Goal: Task Accomplishment & Management: Manage account settings

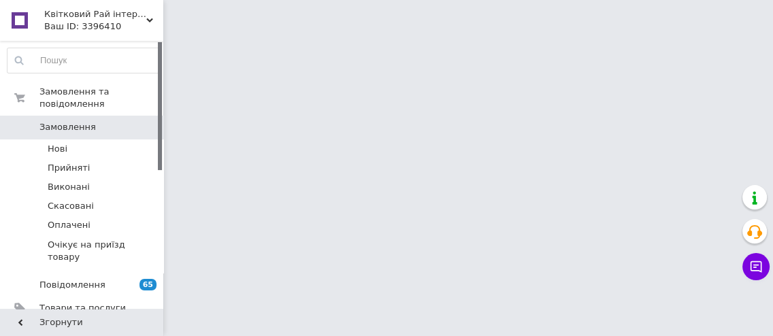
click at [137, 121] on span "0" at bounding box center [144, 127] width 37 height 12
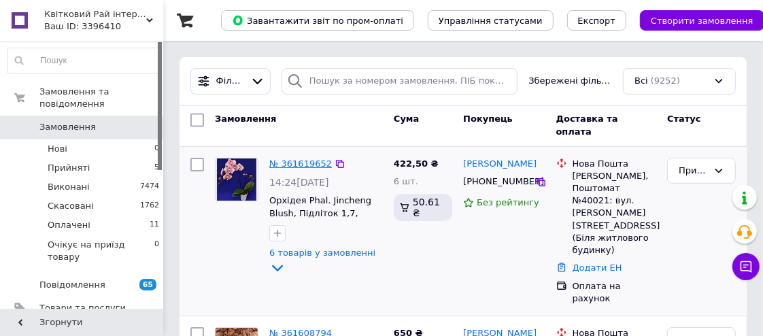
click at [303, 164] on link "№ 361619652" at bounding box center [300, 164] width 63 height 10
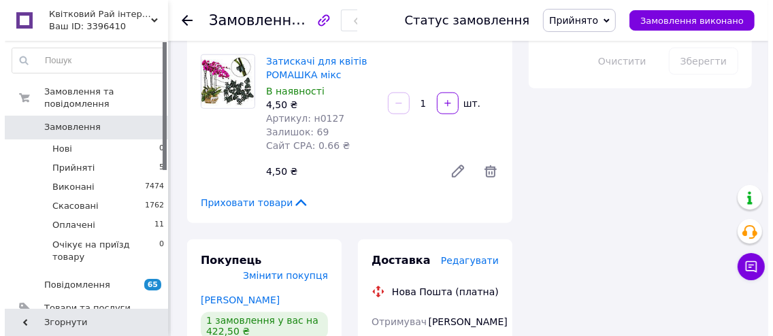
scroll to position [866, 0]
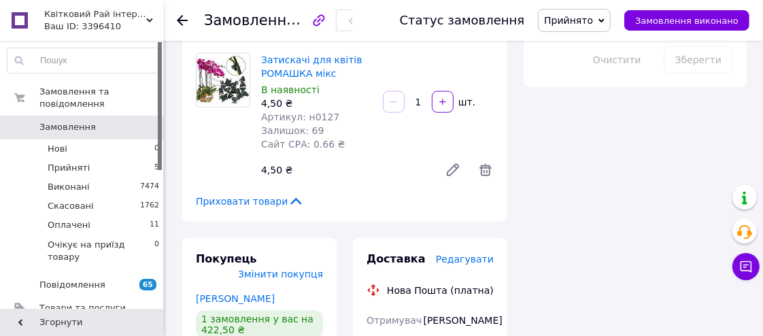
click at [474, 254] on span "Редагувати" at bounding box center [465, 259] width 58 height 11
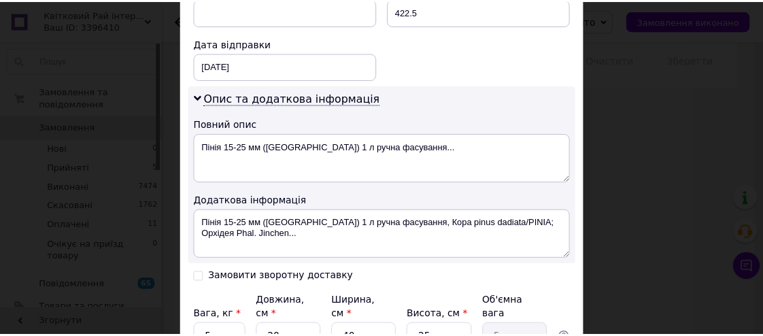
scroll to position [742, 0]
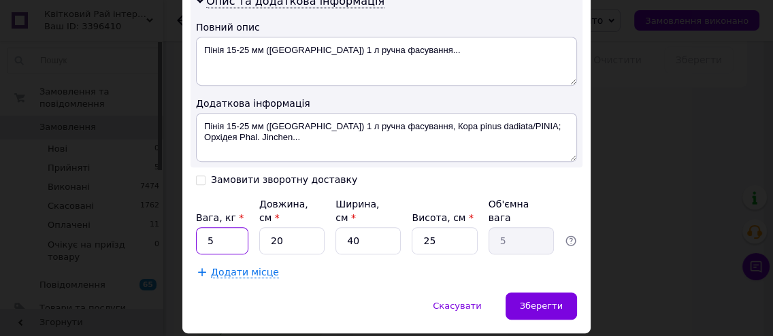
drag, startPoint x: 198, startPoint y: 204, endPoint x: 210, endPoint y: 206, distance: 11.7
click at [201, 227] on input "5" at bounding box center [222, 240] width 52 height 27
type input "2"
drag, startPoint x: 276, startPoint y: 206, endPoint x: 261, endPoint y: 206, distance: 15.0
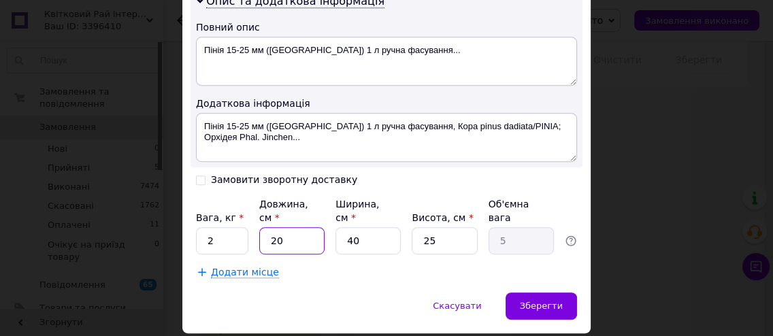
click at [261, 227] on input "20" at bounding box center [291, 240] width 65 height 27
type input "3"
type input "0.75"
type input "34"
type input "8.5"
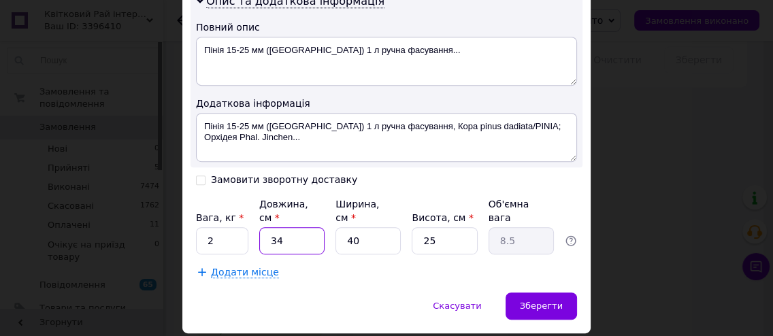
type input "34"
drag, startPoint x: 348, startPoint y: 208, endPoint x: 335, endPoint y: 208, distance: 12.9
click at [335, 227] on input "40" at bounding box center [367, 240] width 65 height 27
type input "2"
type input "0.43"
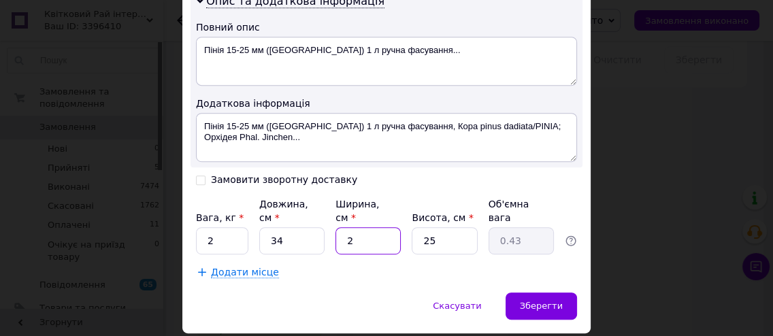
type input "25"
type input "5.31"
type input "25"
drag, startPoint x: 442, startPoint y: 208, endPoint x: 410, endPoint y: 208, distance: 32.0
click at [412, 227] on input "25" at bounding box center [444, 240] width 65 height 27
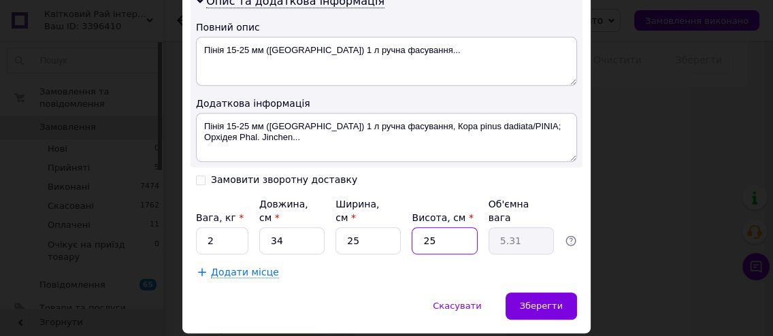
type input "9"
type input "1.91"
type input "9"
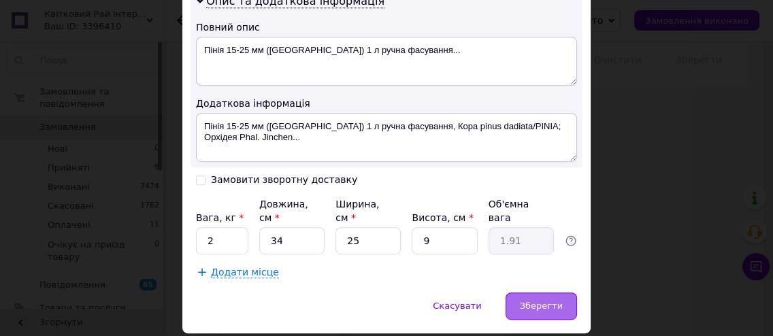
click at [539, 293] on div "Зберегти" at bounding box center [541, 306] width 71 height 27
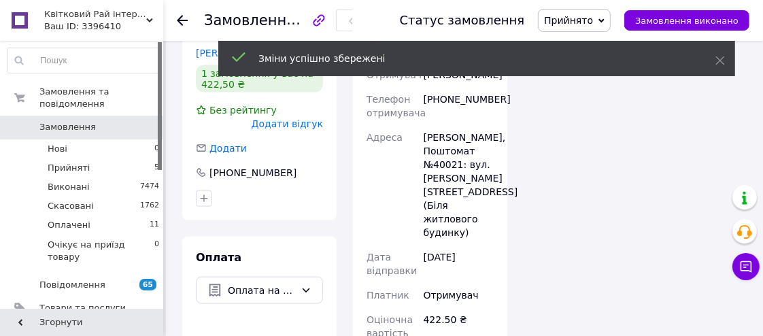
scroll to position [1237, 0]
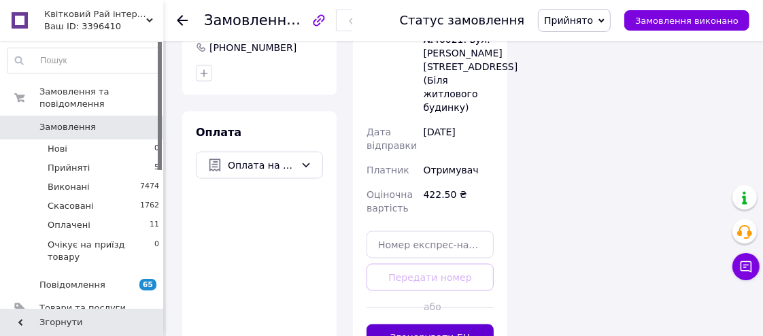
click at [459, 325] on button "Згенерувати ЕН" at bounding box center [430, 338] width 127 height 27
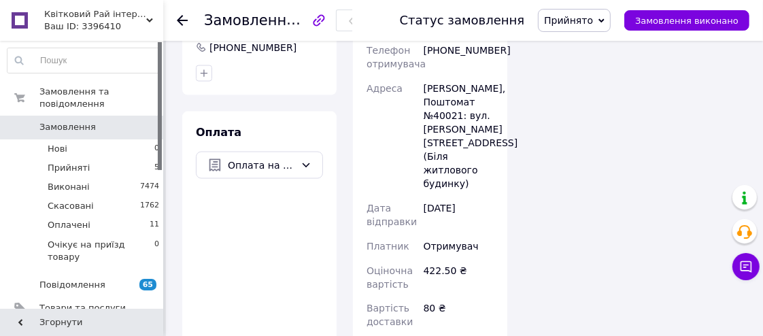
click at [605, 20] on icon at bounding box center [602, 21] width 6 height 6
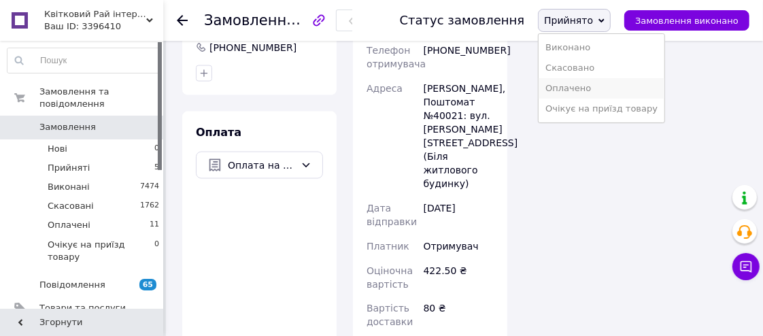
click at [595, 94] on li "Оплачено" at bounding box center [602, 88] width 126 height 20
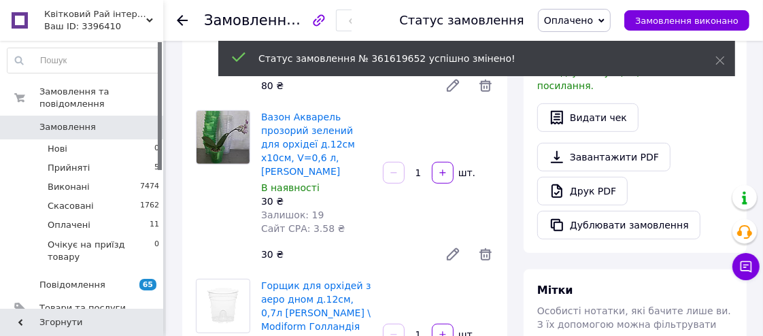
scroll to position [309, 0]
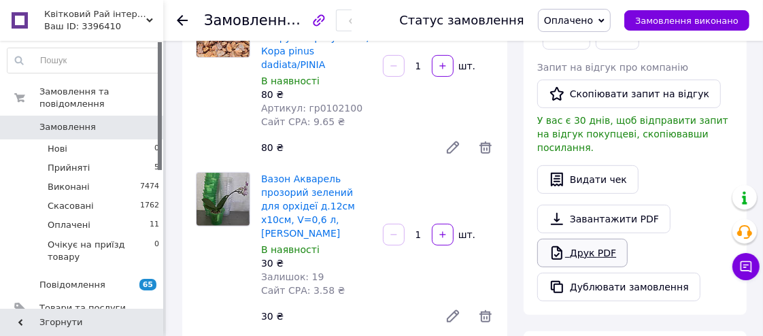
click at [595, 239] on link "Друк PDF" at bounding box center [583, 253] width 91 height 29
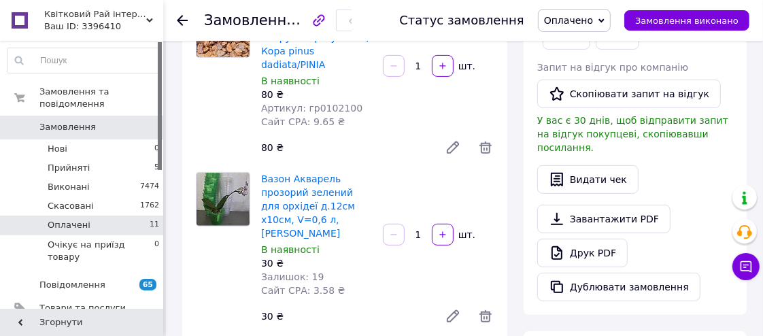
click at [101, 216] on li "Оплачені 11" at bounding box center [83, 225] width 167 height 19
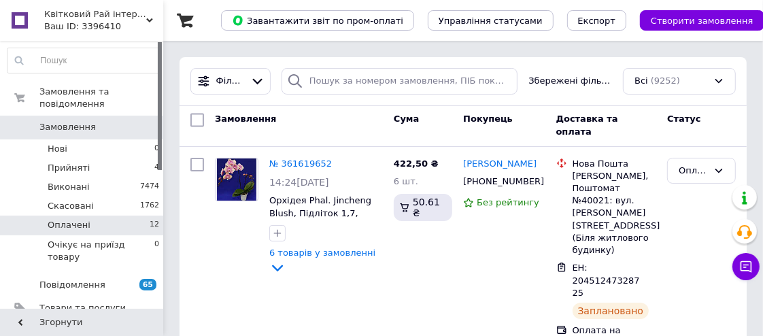
click at [150, 219] on span "12" at bounding box center [155, 225] width 10 height 12
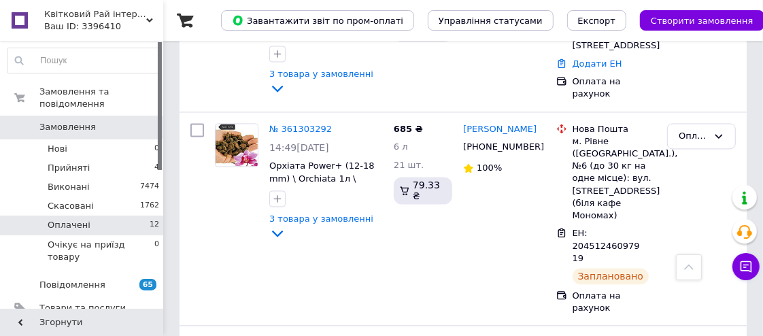
scroll to position [1626, 0]
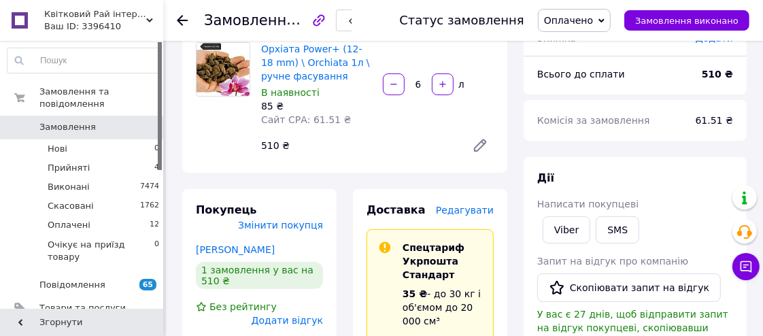
scroll to position [53, 0]
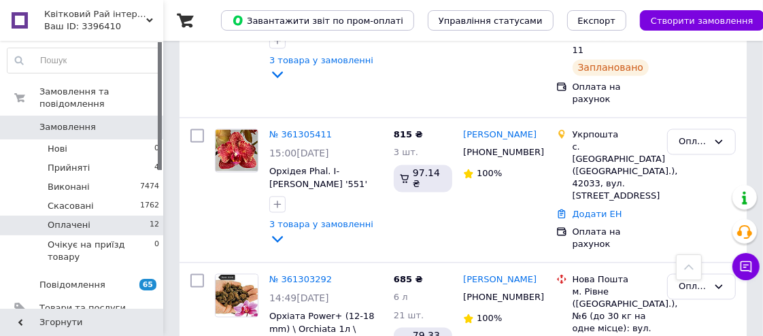
scroll to position [1441, 0]
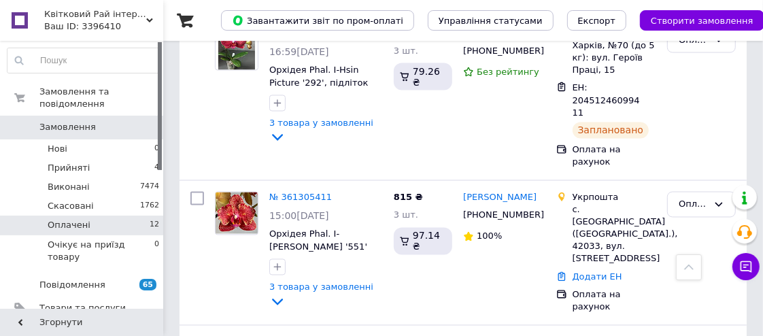
drag, startPoint x: 721, startPoint y: 195, endPoint x: 707, endPoint y: 206, distance: 17.4
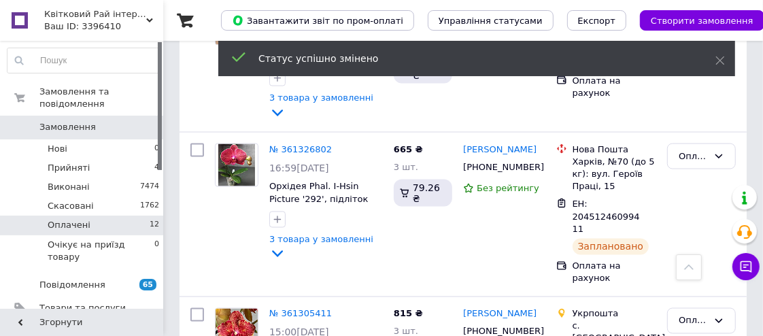
scroll to position [1317, 0]
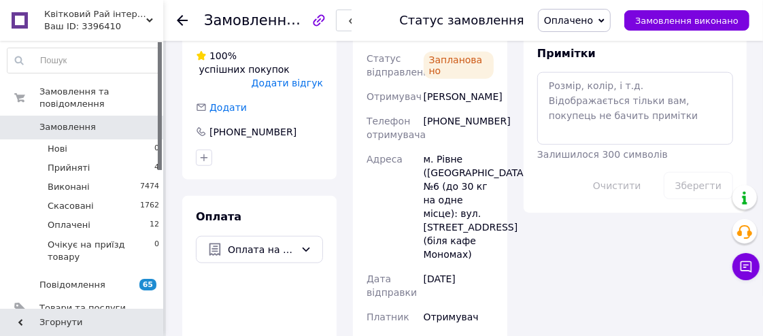
scroll to position [495, 0]
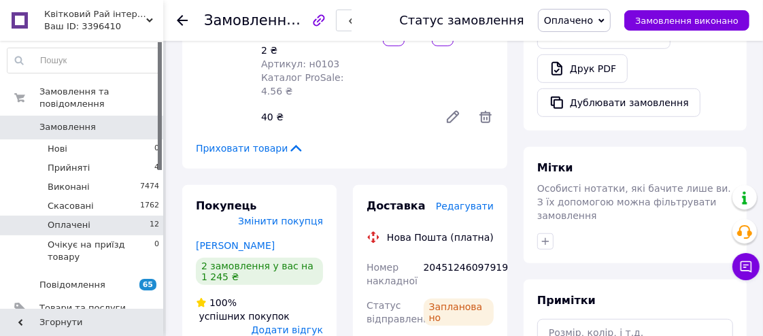
click at [135, 216] on li "Оплачені 12" at bounding box center [83, 225] width 167 height 19
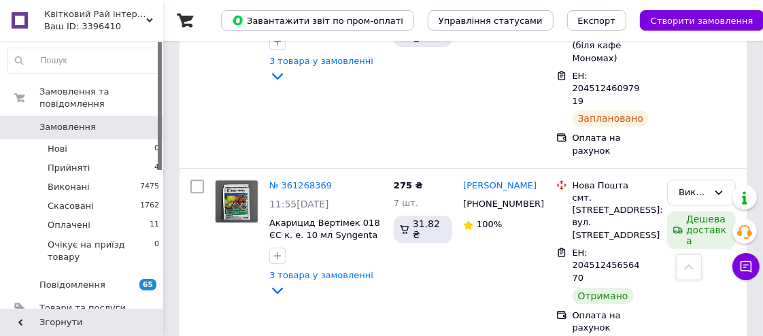
scroll to position [2412, 0]
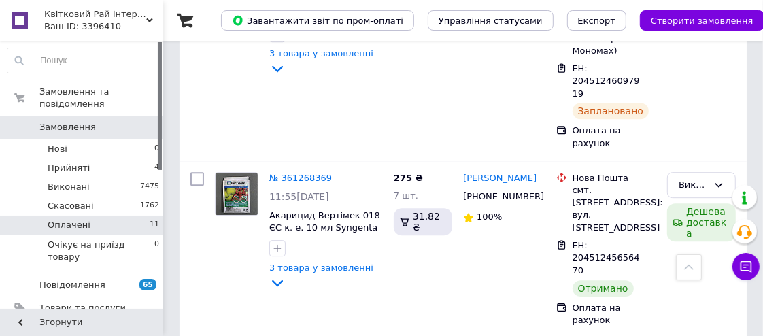
click at [114, 216] on li "Оплачені 11" at bounding box center [83, 225] width 167 height 19
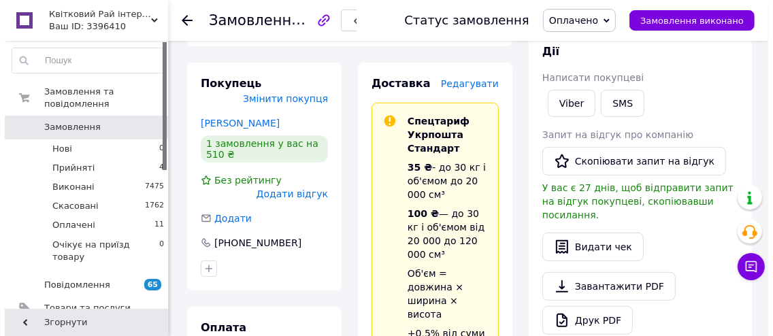
scroll to position [237, 0]
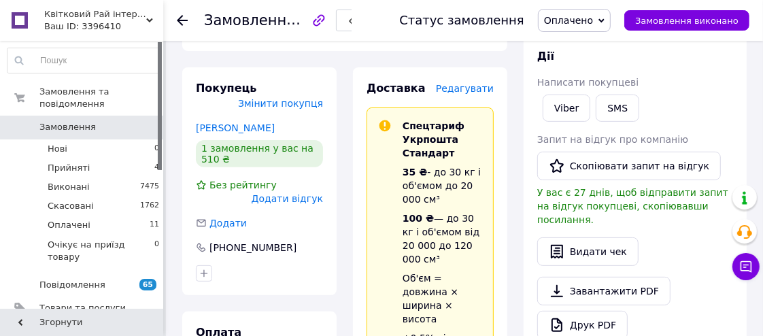
click at [479, 91] on span "Редагувати" at bounding box center [465, 88] width 58 height 11
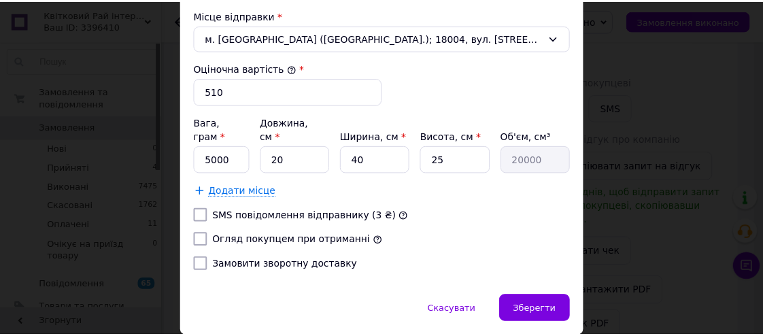
scroll to position [557, 0]
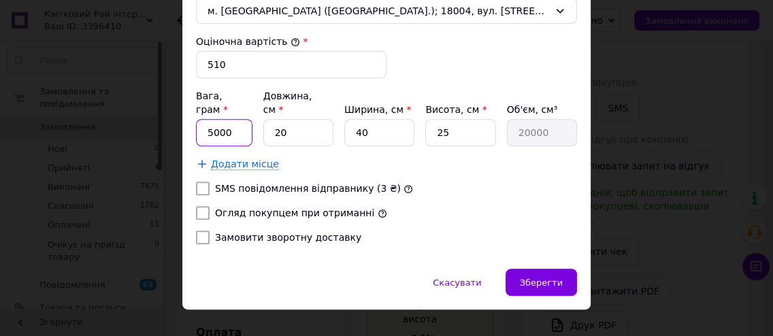
drag, startPoint x: 231, startPoint y: 110, endPoint x: 201, endPoint y: 110, distance: 30.6
click at [201, 119] on input "5000" at bounding box center [224, 132] width 56 height 27
type input "2046"
drag, startPoint x: 284, startPoint y: 114, endPoint x: 274, endPoint y: 114, distance: 10.2
click at [274, 119] on input "20" at bounding box center [298, 132] width 70 height 27
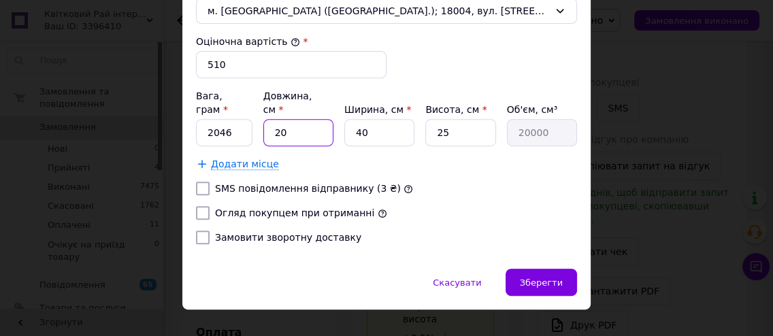
type input "2"
type input "2000"
type input "26"
type input "26000"
type input "26"
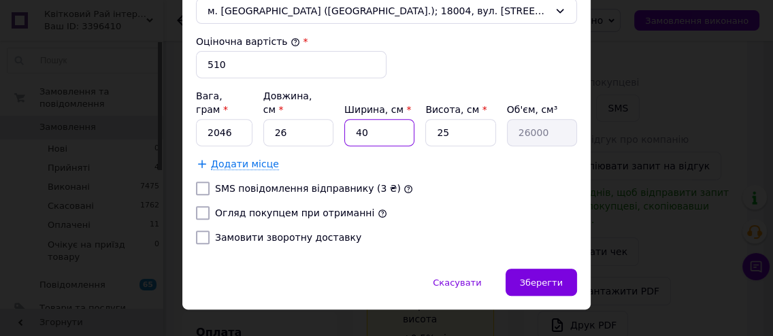
drag, startPoint x: 372, startPoint y: 109, endPoint x: 350, endPoint y: 109, distance: 21.8
click at [350, 119] on input "40" at bounding box center [379, 132] width 70 height 27
type input "2"
type input "1300"
type input "26"
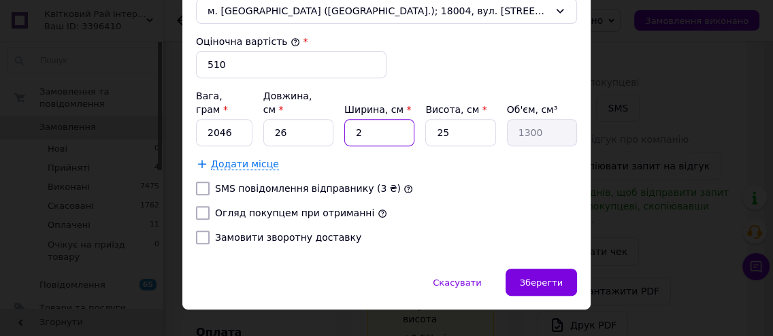
type input "16900"
type input "26"
drag, startPoint x: 450, startPoint y: 107, endPoint x: 429, endPoint y: 108, distance: 21.1
click at [429, 119] on input "25" at bounding box center [460, 132] width 70 height 27
type input "1"
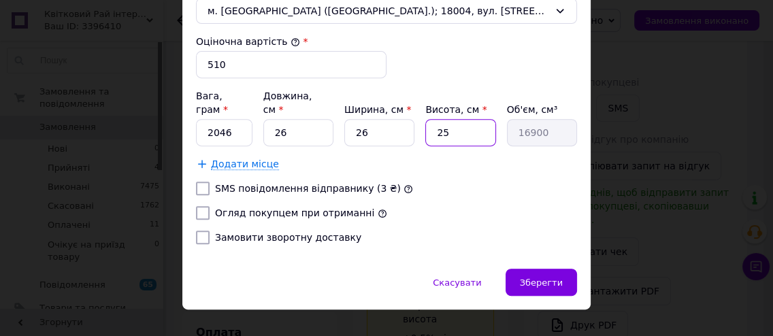
type input "676"
type input "11"
type input "7436"
type input "11"
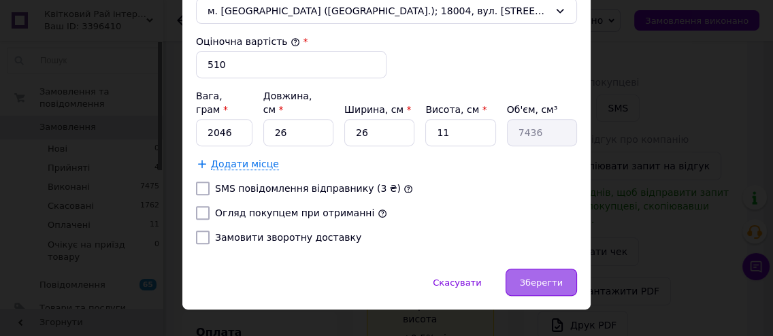
click at [559, 278] on span "Зберегти" at bounding box center [541, 283] width 43 height 10
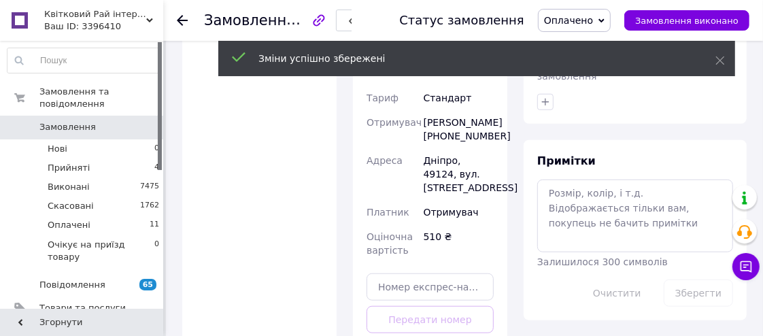
scroll to position [793, 0]
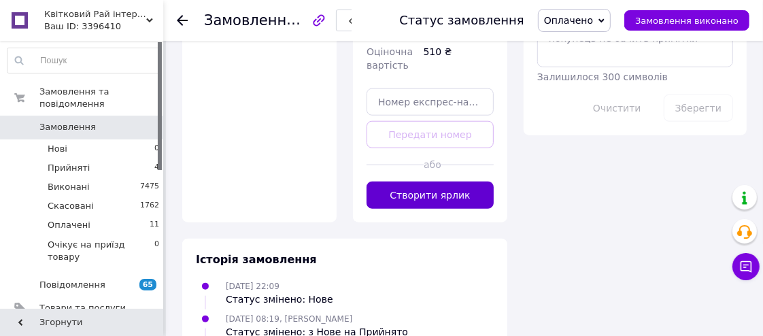
click at [455, 194] on button "Створити ярлик" at bounding box center [430, 195] width 127 height 27
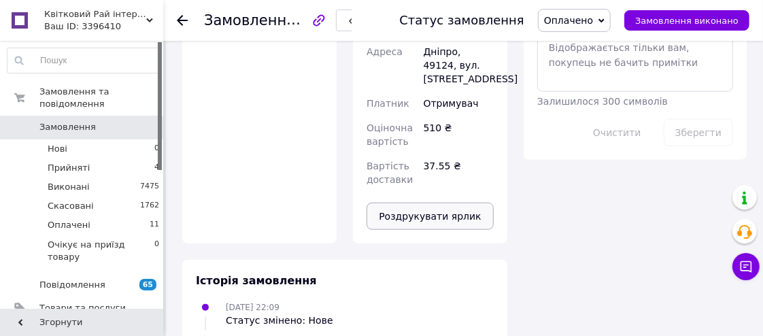
click at [455, 220] on button "Роздрукувати ярлик" at bounding box center [430, 216] width 127 height 27
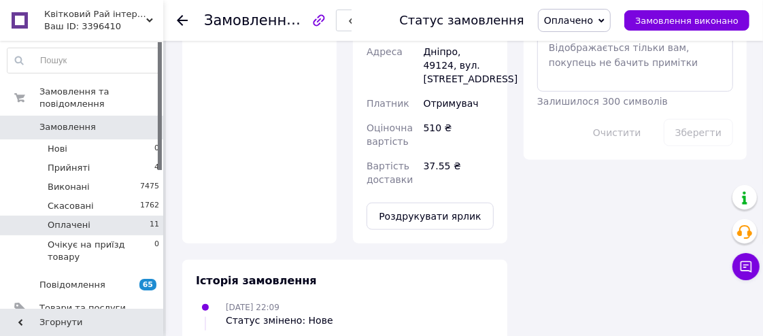
click at [125, 216] on li "Оплачені 11" at bounding box center [83, 225] width 167 height 19
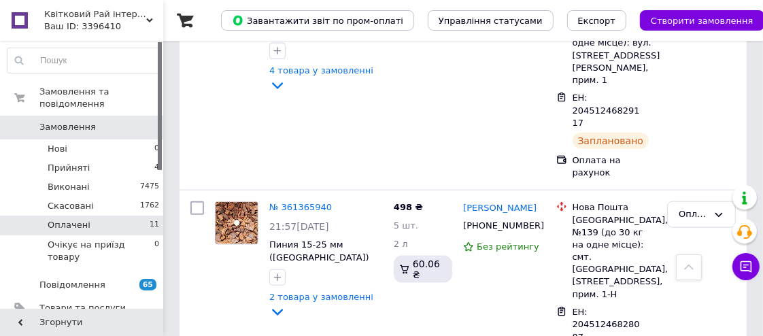
scroll to position [927, 0]
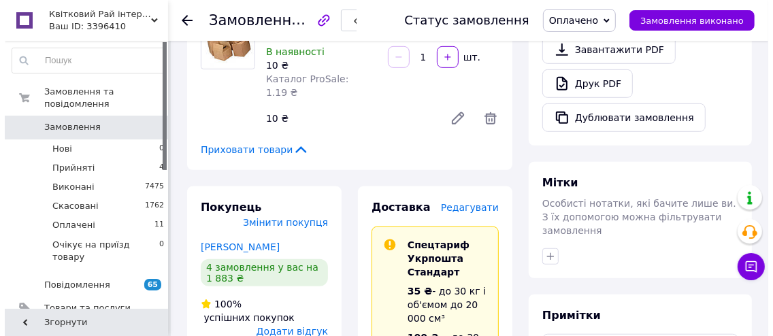
scroll to position [467, 0]
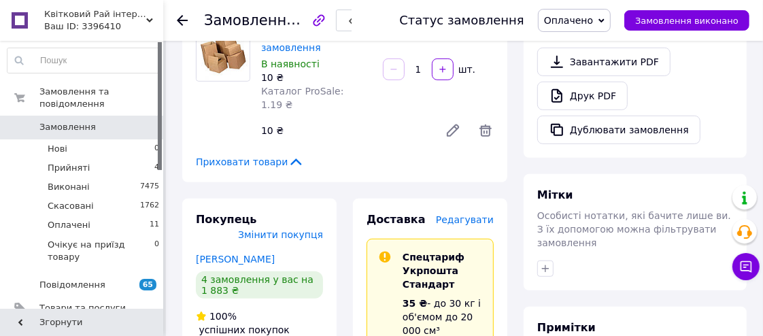
click at [474, 214] on span "Редагувати" at bounding box center [465, 219] width 58 height 11
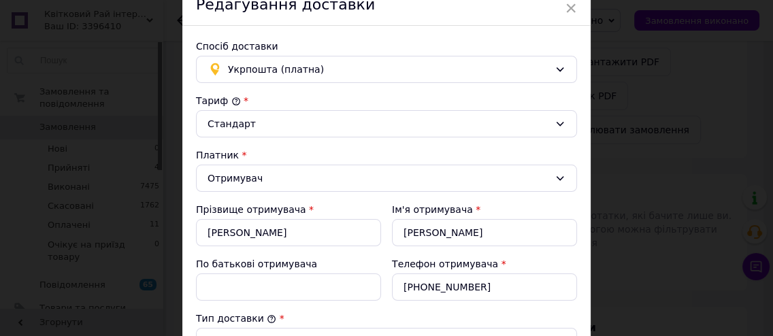
scroll to position [62, 0]
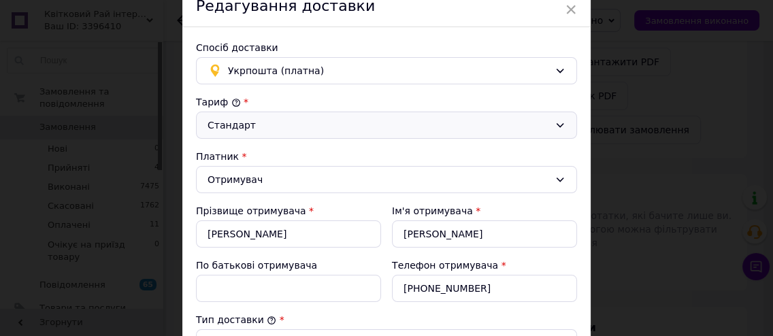
click at [410, 122] on div "Стандарт" at bounding box center [379, 125] width 342 height 15
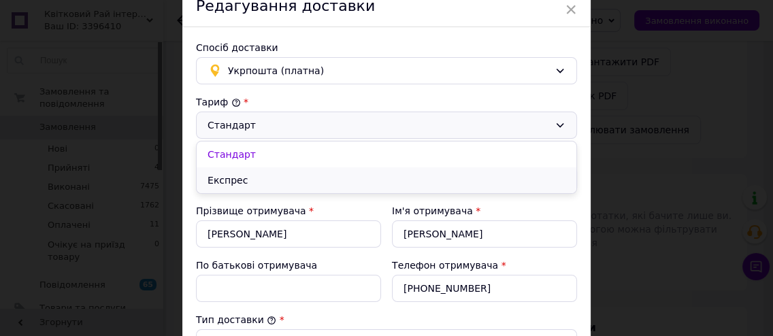
click at [372, 183] on li "Експрес" at bounding box center [387, 180] width 380 height 26
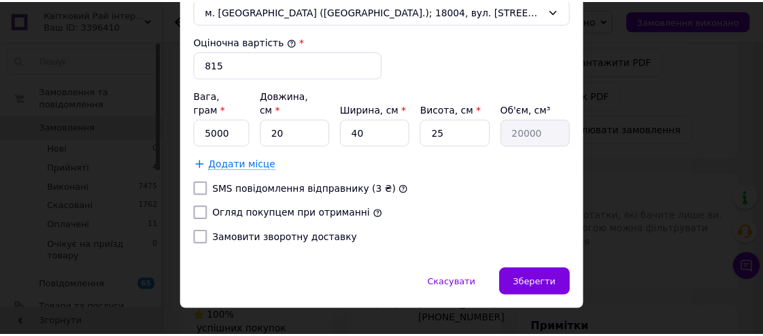
scroll to position [557, 0]
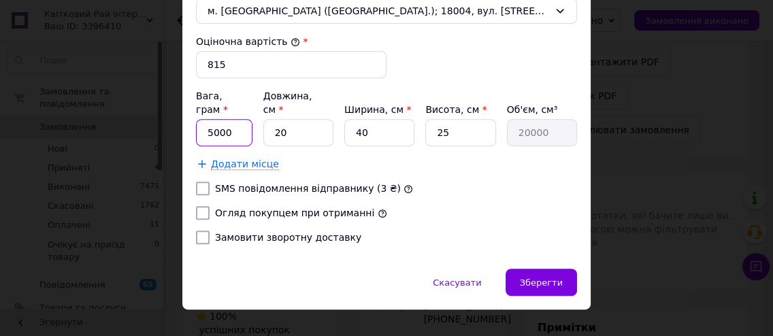
drag, startPoint x: 240, startPoint y: 114, endPoint x: 202, endPoint y: 109, distance: 37.8
click at [202, 119] on input "5000" at bounding box center [224, 132] width 56 height 27
type input "152"
click at [274, 119] on input "20" at bounding box center [298, 132] width 70 height 27
type input "2"
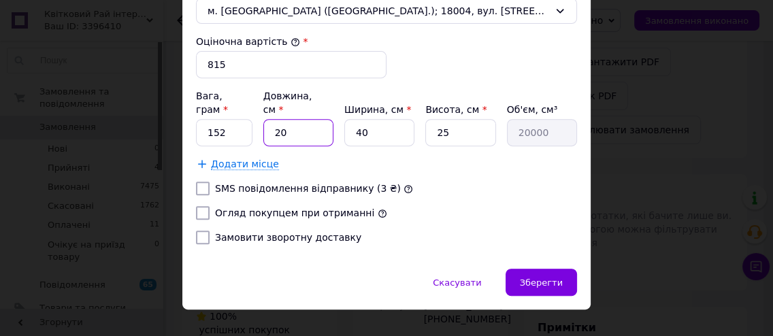
type input "2000"
type input "25"
type input "25000"
type input "25"
drag, startPoint x: 362, startPoint y: 115, endPoint x: 346, endPoint y: 112, distance: 15.9
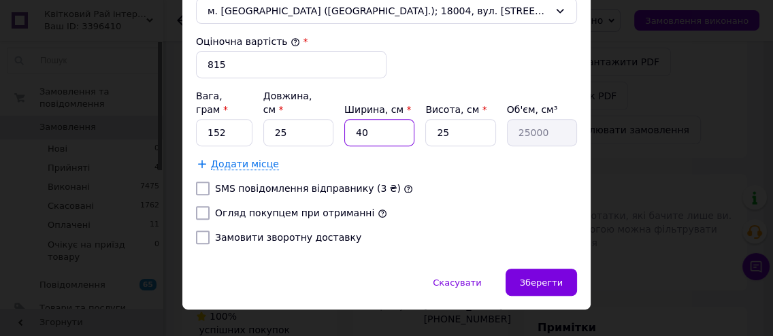
click at [346, 119] on input "40" at bounding box center [379, 132] width 70 height 27
type input "140"
type input "87500"
type input "1640"
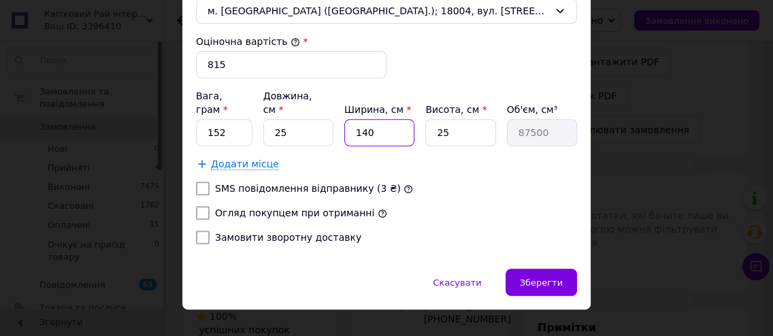
type input "1025000"
click at [395, 119] on input "1640" at bounding box center [379, 132] width 70 height 27
click at [394, 119] on input "1640" at bounding box center [379, 132] width 70 height 27
type input "1"
type input "625"
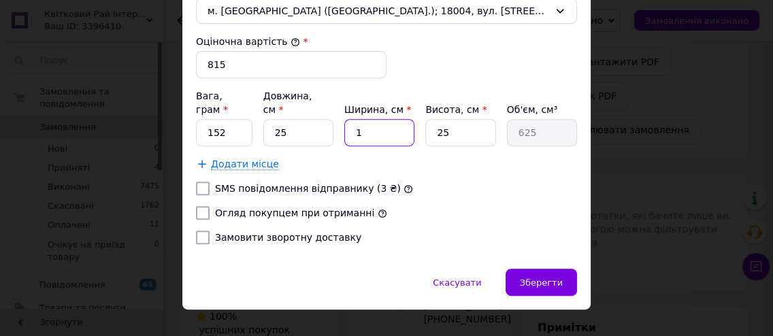
type input "16"
type input "10000"
type input "16"
drag, startPoint x: 454, startPoint y: 103, endPoint x: 431, endPoint y: 105, distance: 23.2
click at [431, 119] on input "25" at bounding box center [460, 132] width 70 height 27
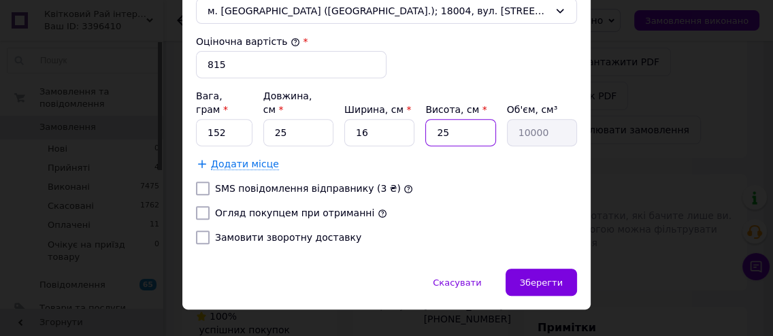
type input "6"
type input "2400"
type input "6"
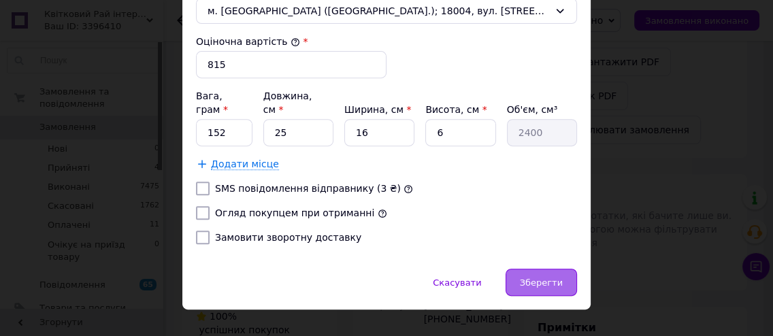
click at [552, 278] on span "Зберегти" at bounding box center [541, 283] width 43 height 10
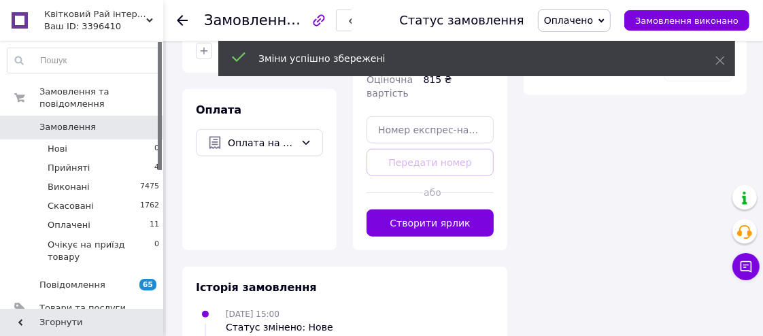
scroll to position [776, 0]
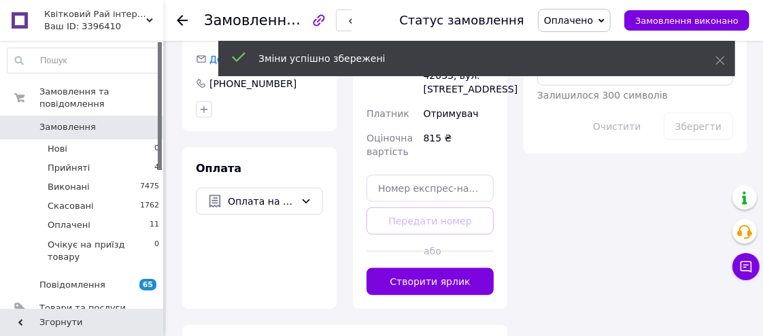
click at [446, 268] on button "Створити ярлик" at bounding box center [430, 281] width 127 height 27
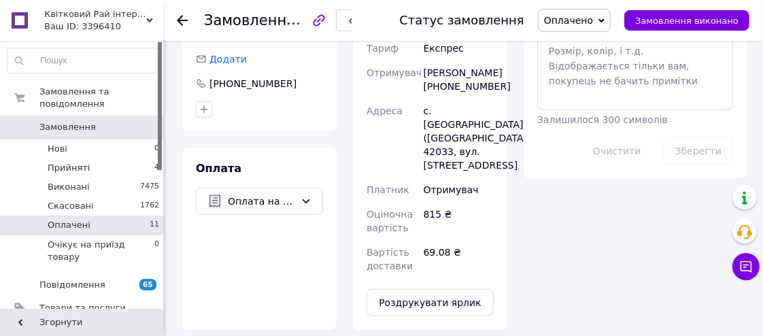
click at [110, 216] on li "Оплачені 11" at bounding box center [83, 225] width 167 height 19
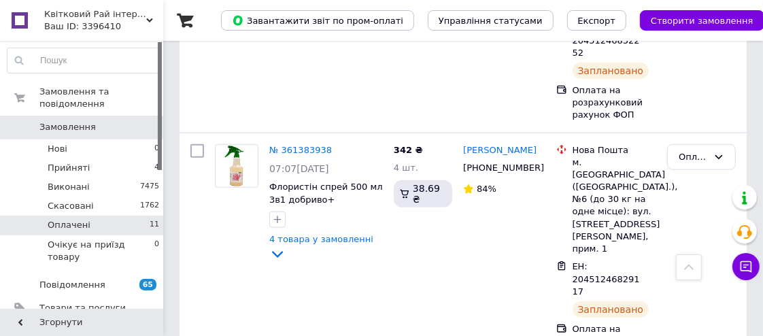
scroll to position [927, 0]
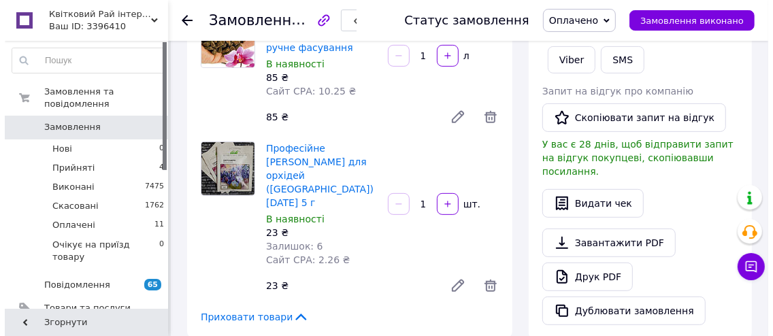
scroll to position [408, 0]
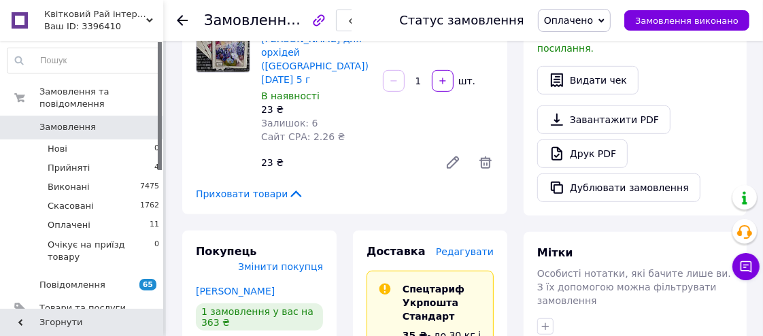
click at [483, 246] on span "Редагувати" at bounding box center [465, 251] width 58 height 11
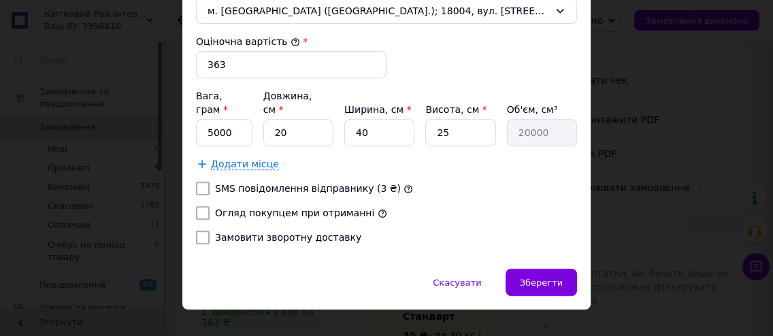
scroll to position [495, 0]
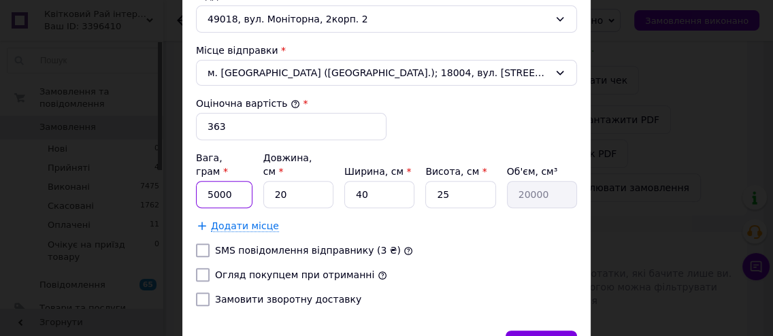
drag, startPoint x: 229, startPoint y: 173, endPoint x: 205, endPoint y: 173, distance: 23.8
click at [205, 181] on input "5000" at bounding box center [224, 194] width 56 height 27
type input "1319"
click at [278, 181] on input "20" at bounding box center [298, 194] width 70 height 27
type input "25"
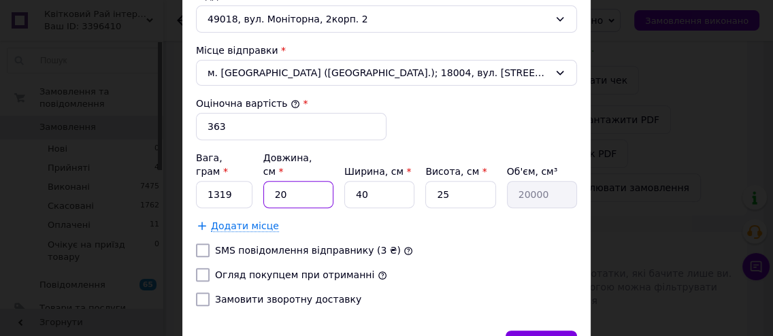
type input "25000"
type input "25"
drag, startPoint x: 386, startPoint y: 175, endPoint x: 346, endPoint y: 171, distance: 40.4
click at [346, 181] on input "40" at bounding box center [379, 194] width 70 height 27
type input "1"
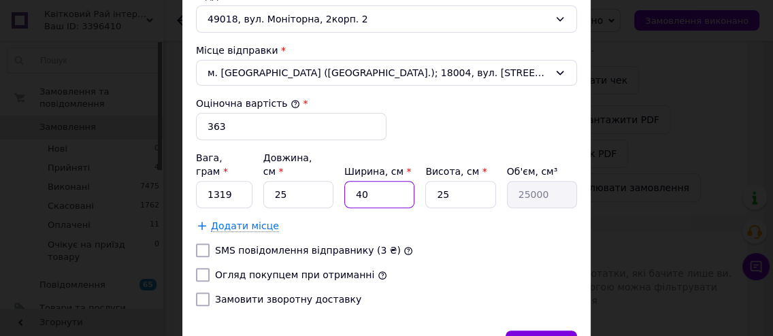
type input "625"
type input "16"
type input "10000"
type input "16"
drag, startPoint x: 457, startPoint y: 177, endPoint x: 438, endPoint y: 175, distance: 19.2
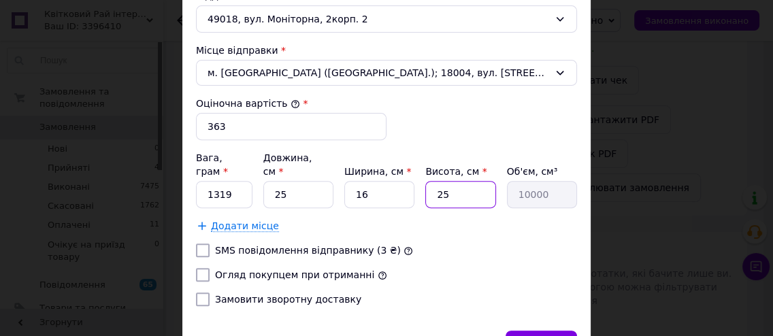
click at [438, 181] on input "25" at bounding box center [460, 194] width 70 height 27
type input "52"
type input "20800"
type input "12"
type input "4800"
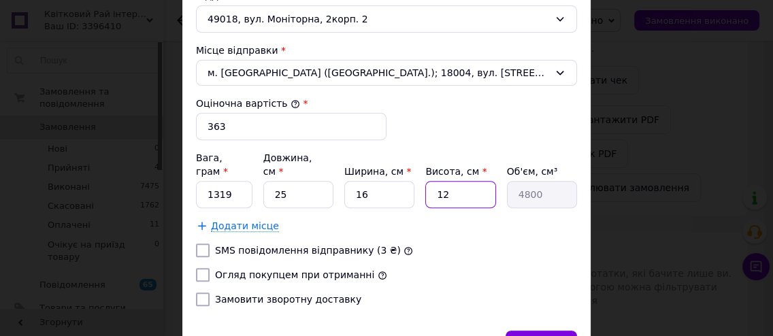
drag, startPoint x: 436, startPoint y: 174, endPoint x: 414, endPoint y: 174, distance: 21.8
click at [414, 174] on div "Вага, грам * 1319 Довжина, см * 25 Ширина, см * 16 Висота, см * 12 Об'єм, см³ 4…" at bounding box center [386, 179] width 381 height 57
type input "1"
type input "400"
type input "10"
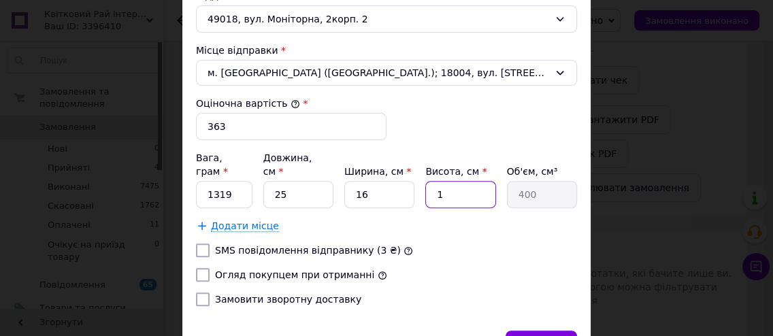
type input "4000"
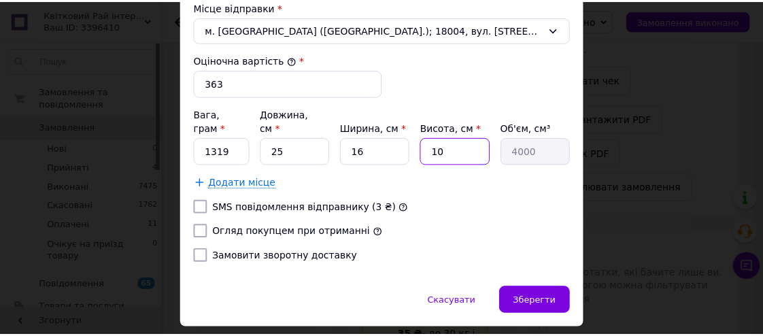
scroll to position [557, 0]
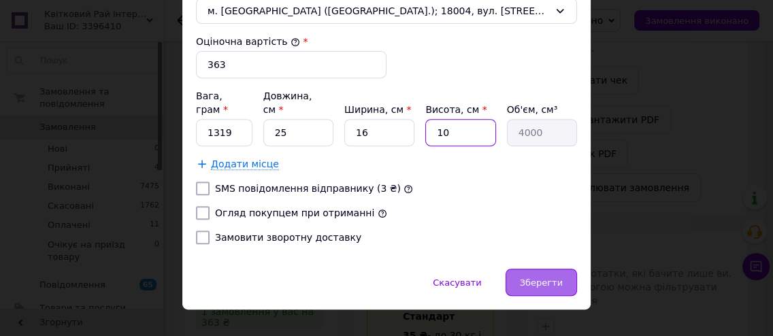
type input "10"
click at [547, 278] on span "Зберегти" at bounding box center [541, 283] width 43 height 10
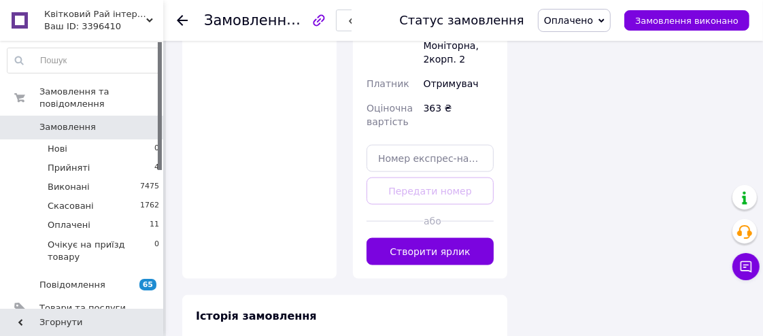
scroll to position [1089, 0]
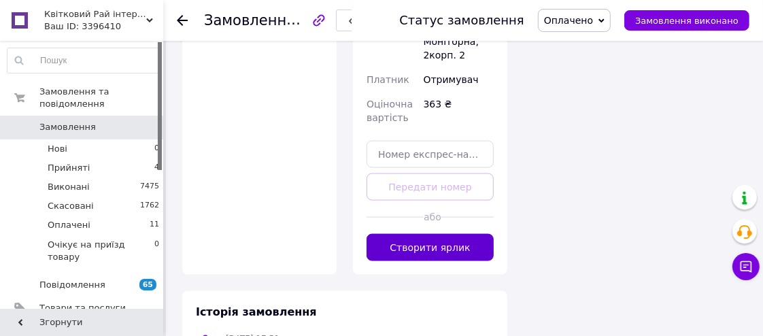
click at [450, 234] on button "Створити ярлик" at bounding box center [430, 247] width 127 height 27
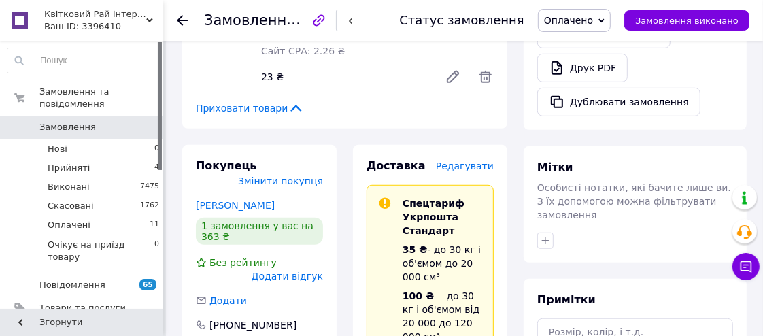
scroll to position [408, 0]
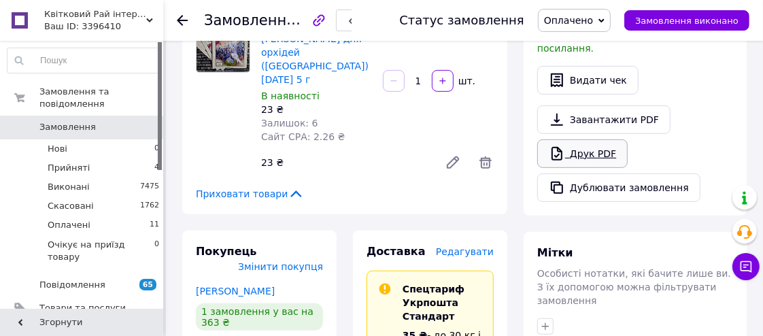
click at [609, 139] on link "Друк PDF" at bounding box center [583, 153] width 91 height 29
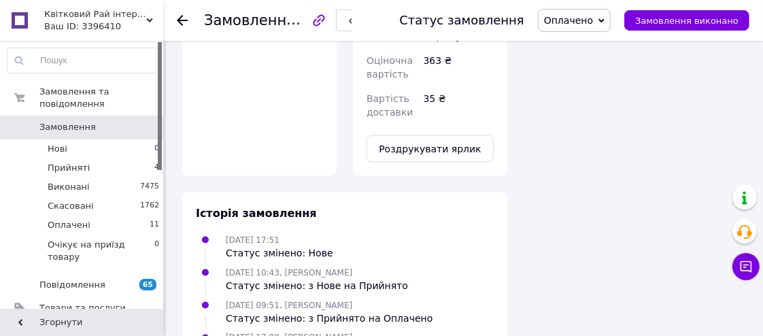
scroll to position [1213, 0]
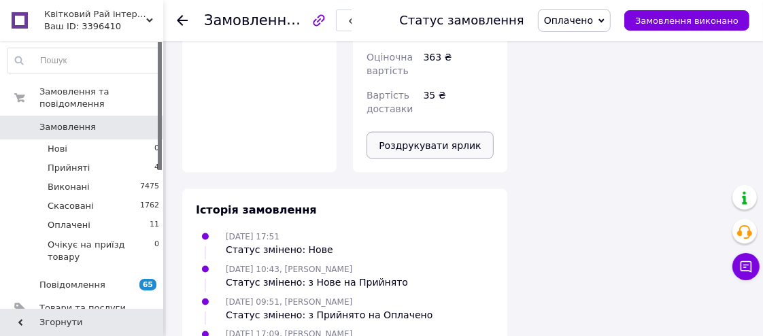
click at [435, 132] on button "Роздрукувати ярлик" at bounding box center [430, 145] width 127 height 27
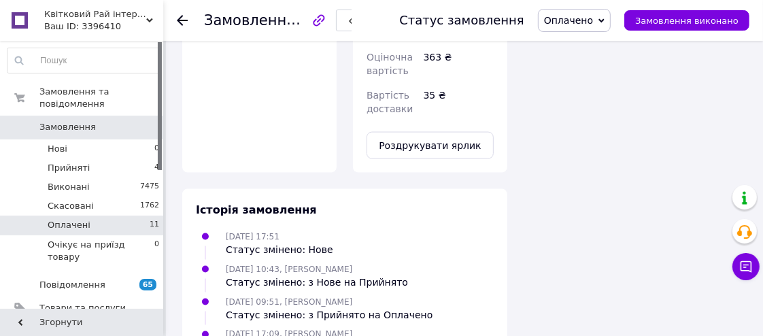
click at [91, 216] on li "Оплачені 11" at bounding box center [83, 225] width 167 height 19
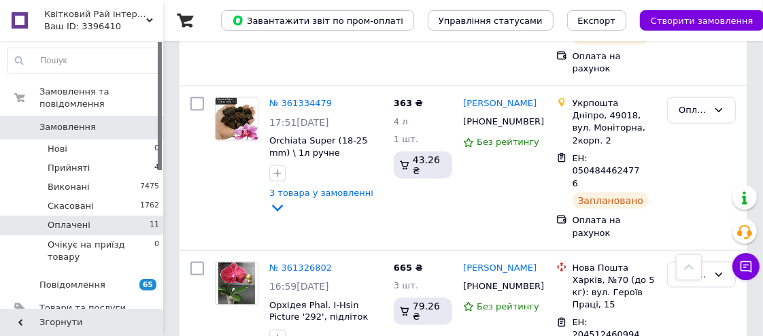
scroll to position [1237, 0]
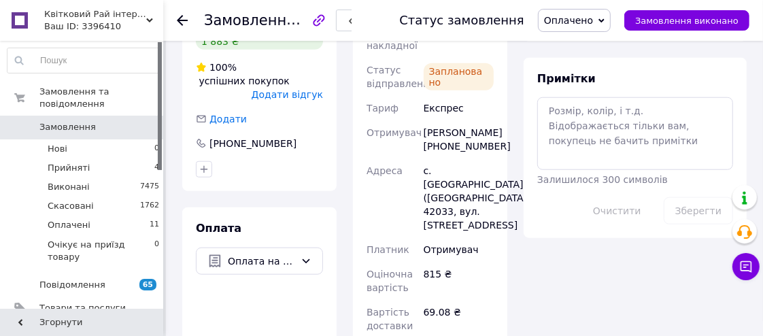
scroll to position [785, 0]
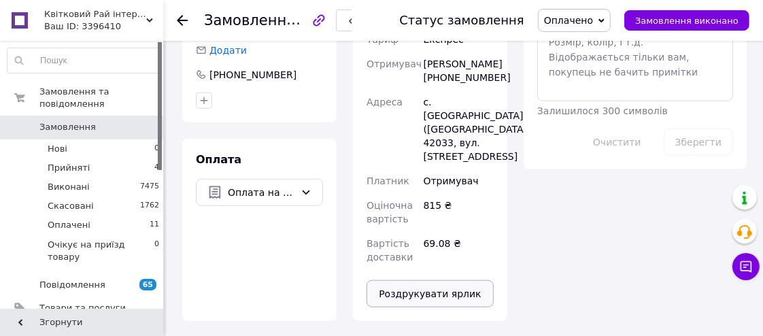
click at [445, 280] on button "Роздрукувати ярлик" at bounding box center [430, 293] width 127 height 27
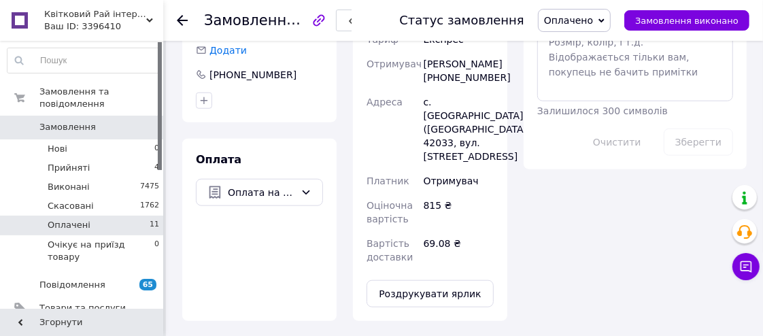
click at [93, 216] on li "Оплачені 11" at bounding box center [83, 225] width 167 height 19
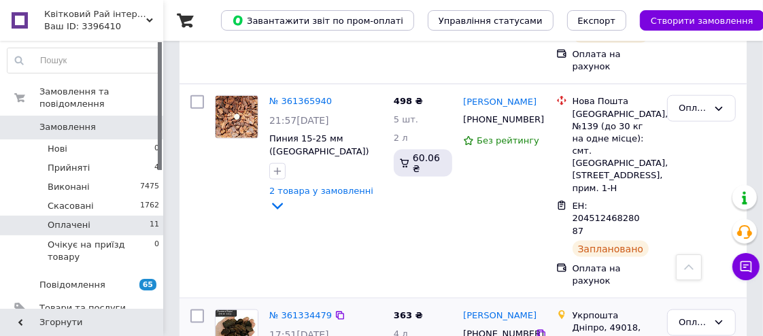
scroll to position [999, 0]
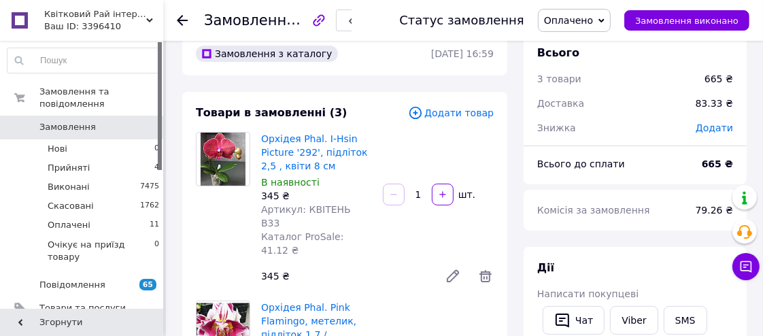
scroll to position [124, 0]
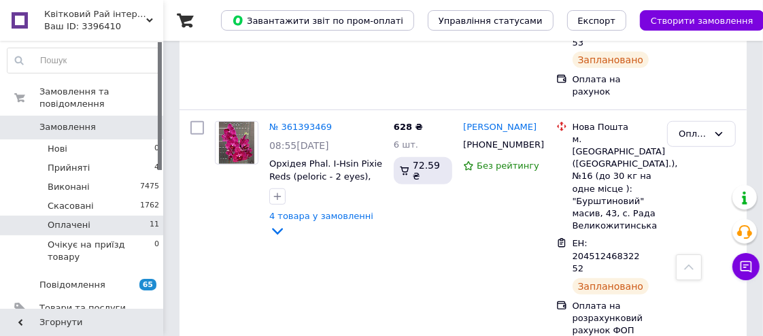
scroll to position [557, 0]
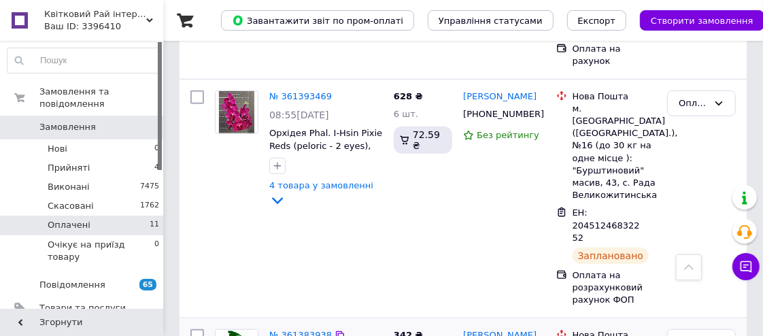
click at [289, 330] on link "№ 361383938" at bounding box center [300, 335] width 63 height 10
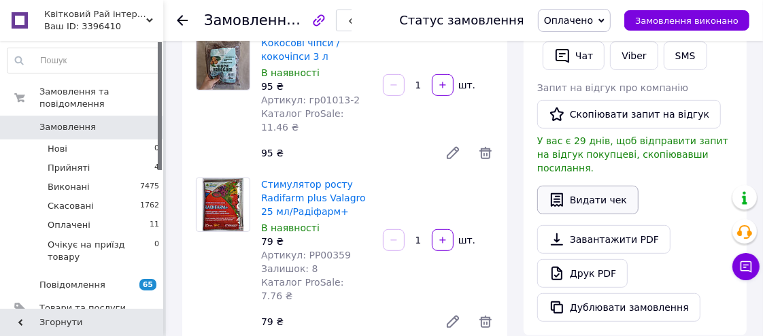
scroll to position [309, 0]
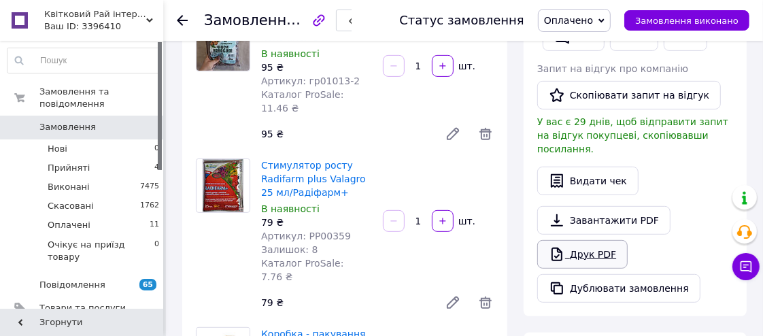
click at [596, 240] on link "Друк PDF" at bounding box center [583, 254] width 91 height 29
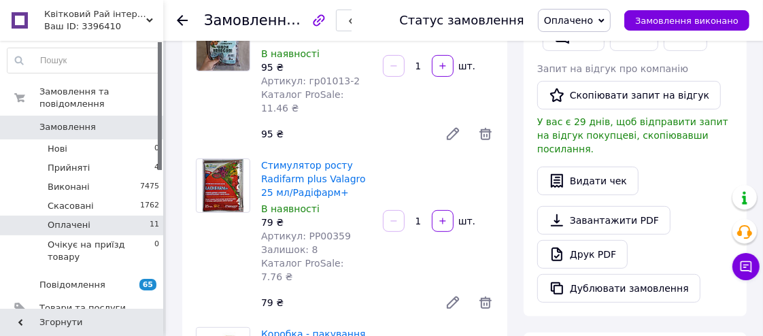
click at [82, 219] on span "Оплачені" at bounding box center [69, 225] width 43 height 12
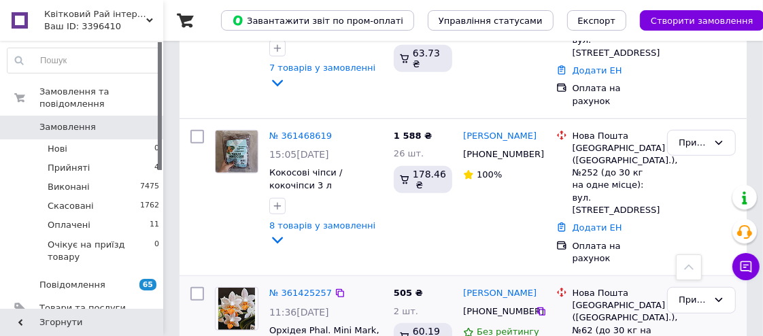
scroll to position [495, 0]
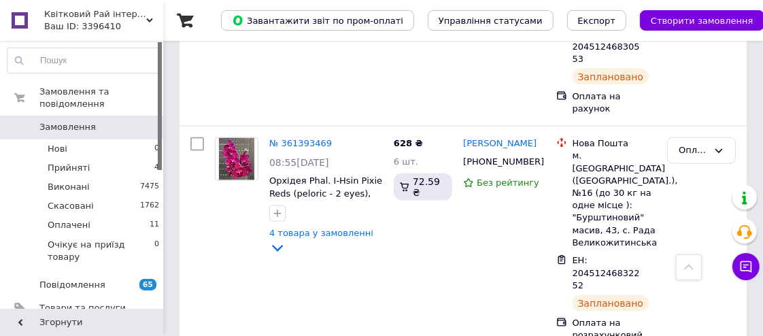
scroll to position [1113, 0]
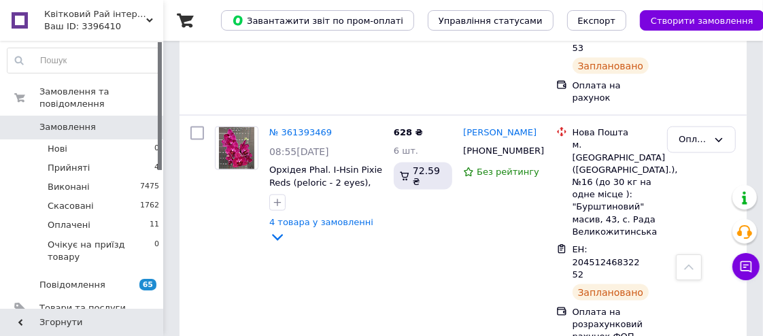
click at [121, 116] on link "Замовлення 0" at bounding box center [83, 127] width 167 height 23
click at [116, 121] on span "Замовлення" at bounding box center [82, 127] width 86 height 12
click at [137, 121] on span "0" at bounding box center [144, 127] width 37 height 12
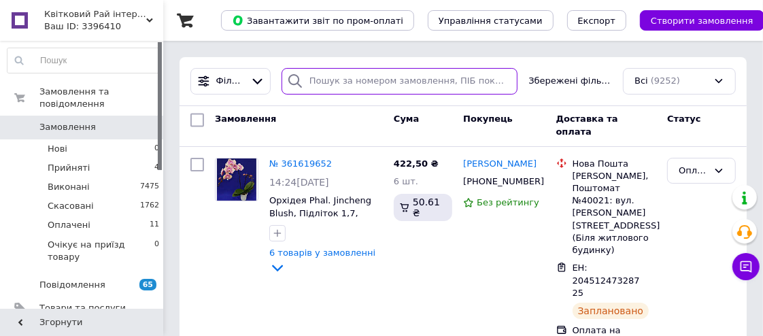
click at [362, 76] on input "search" at bounding box center [400, 81] width 237 height 27
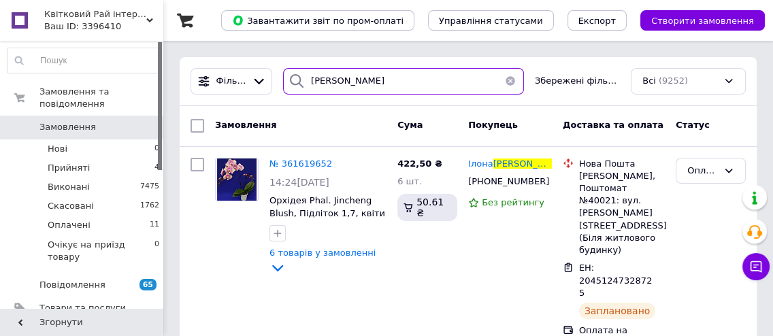
type input "сокіл"
